Goal: Task Accomplishment & Management: Use online tool/utility

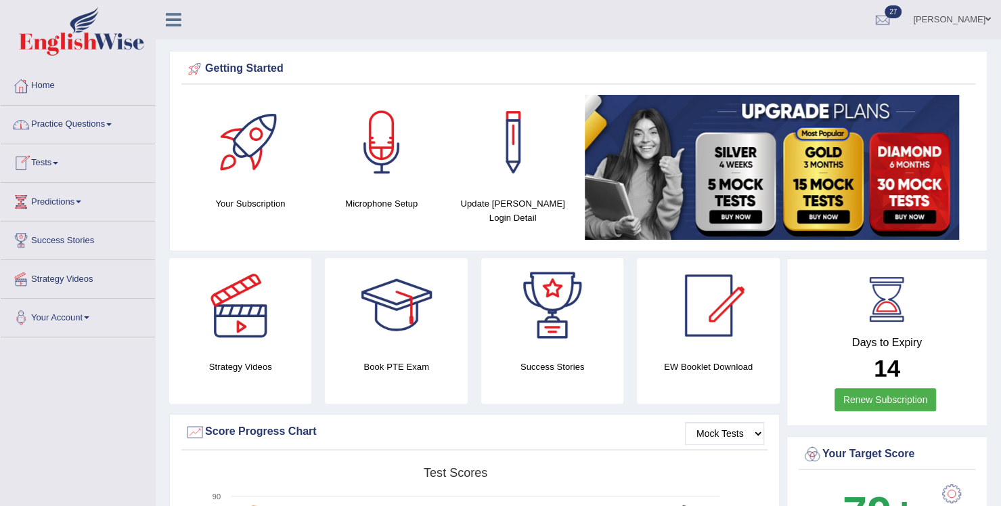
click at [61, 164] on link "Tests" at bounding box center [78, 161] width 154 height 34
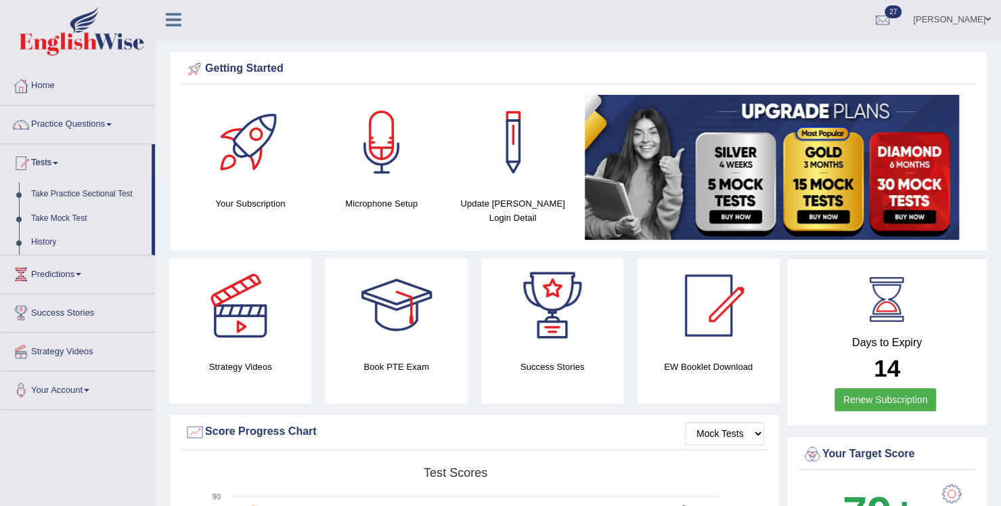
click at [50, 217] on link "Take Mock Test" at bounding box center [88, 218] width 127 height 24
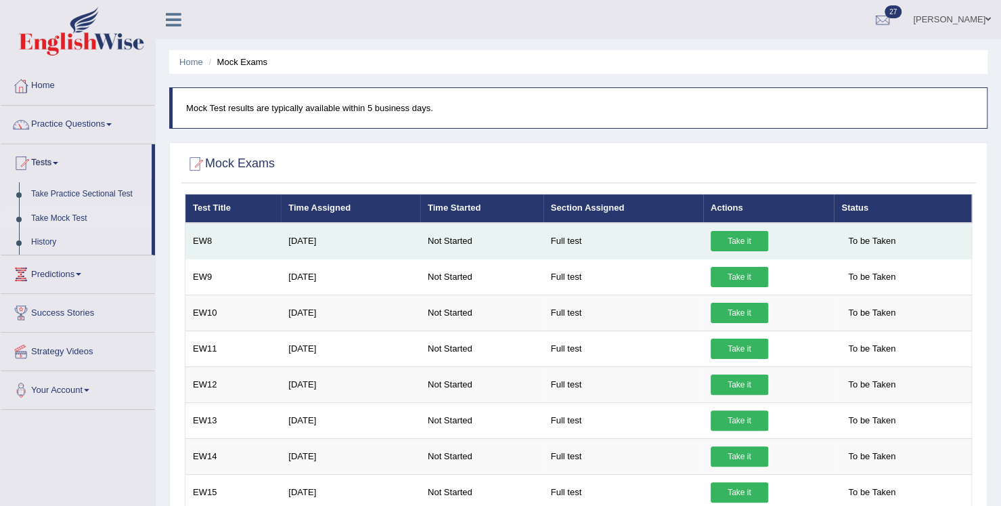
click at [753, 243] on link "Take it" at bounding box center [740, 241] width 58 height 20
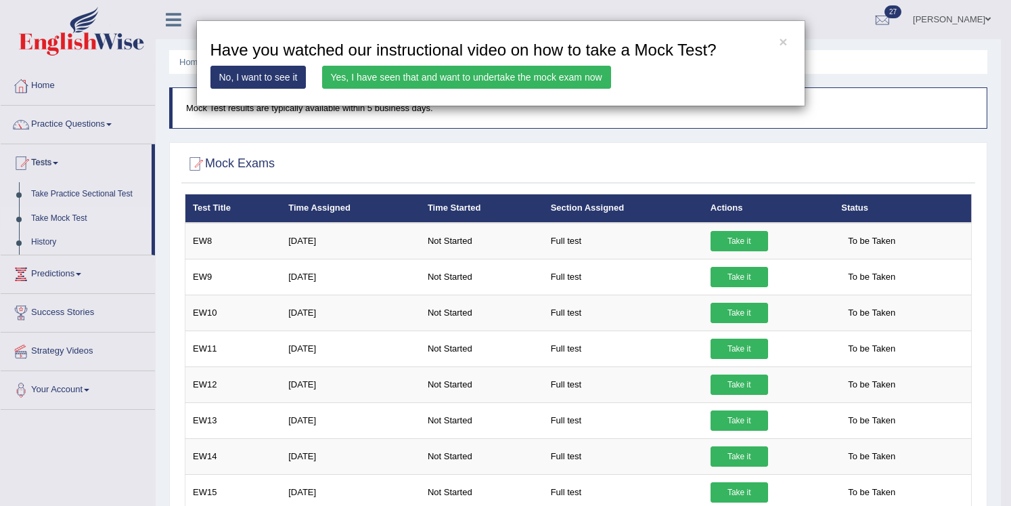
click at [533, 81] on link "Yes, I have seen that and want to undertake the mock exam now" at bounding box center [466, 77] width 289 height 23
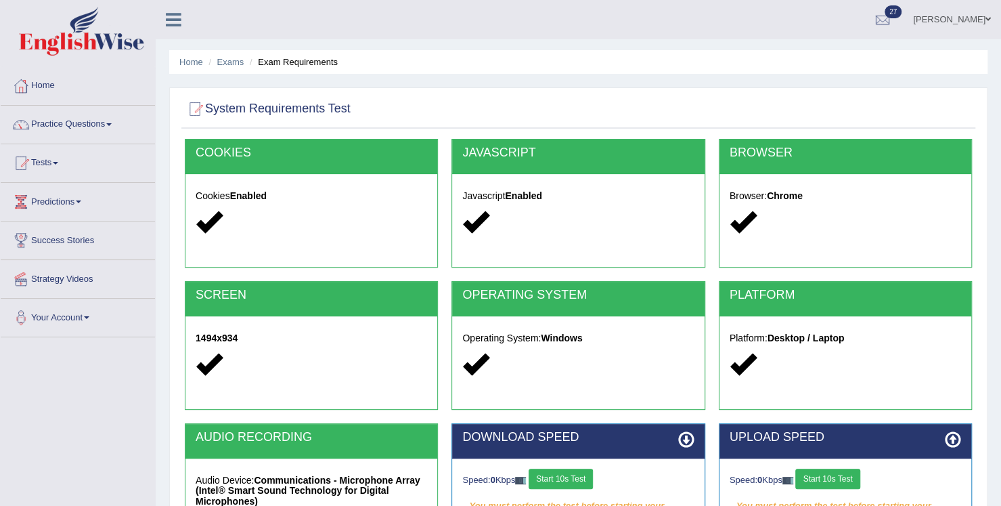
click at [588, 470] on button "Start 10s Test" at bounding box center [561, 478] width 64 height 20
click at [833, 475] on div "Speed: 0 Kbps Start 10s Test" at bounding box center [846, 480] width 232 height 24
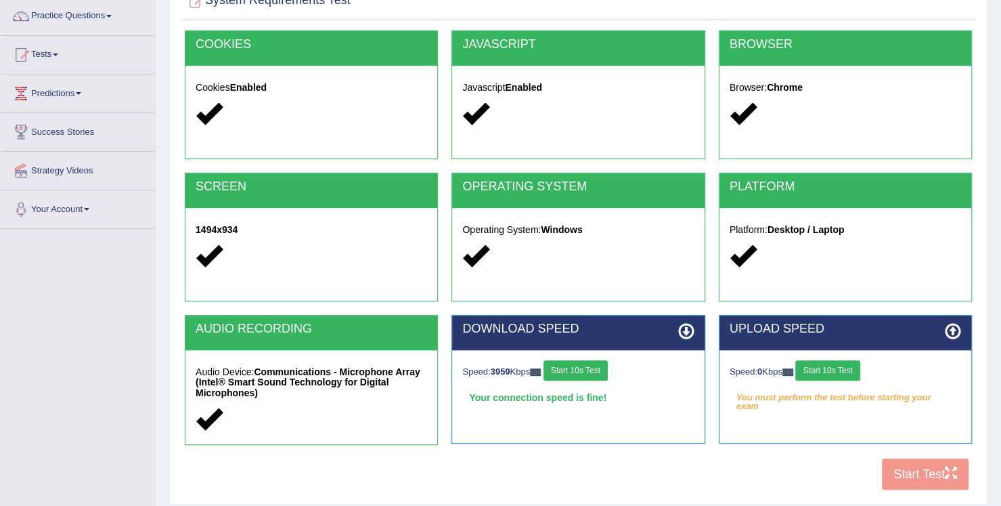
scroll to position [135, 0]
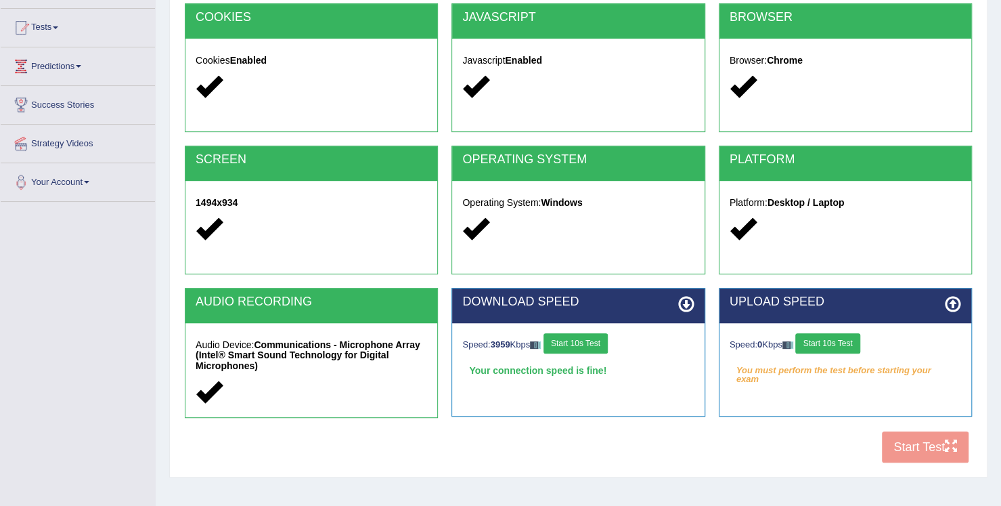
click at [575, 339] on button "Start 10s Test" at bounding box center [576, 343] width 64 height 20
click at [925, 447] on div "COOKIES Cookies Enabled JAVASCRIPT Javascript Enabled BROWSER Browser: Chrome S…" at bounding box center [578, 236] width 794 height 466
click at [850, 337] on button "Start 10s Test" at bounding box center [827, 343] width 64 height 20
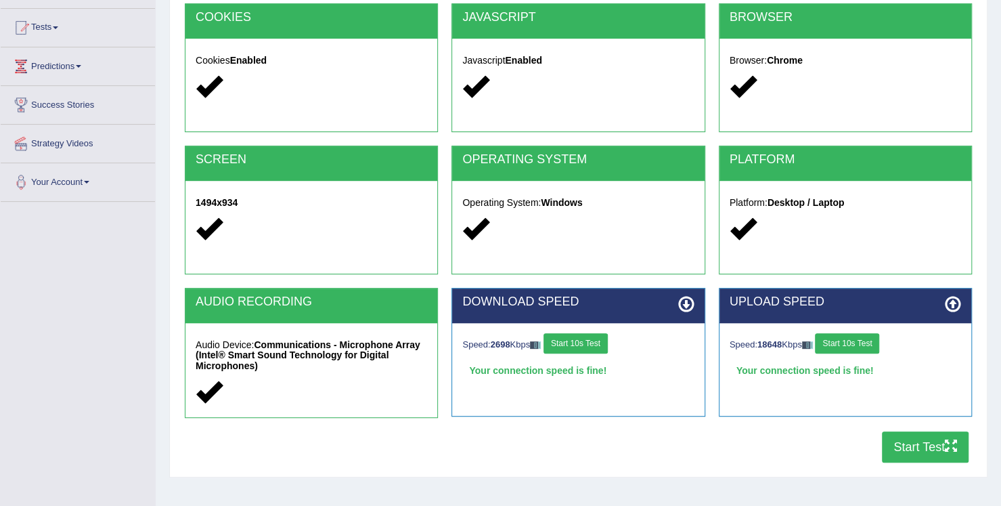
click at [895, 450] on button "Start Test" at bounding box center [925, 446] width 87 height 31
